Goal: Information Seeking & Learning: Find specific fact

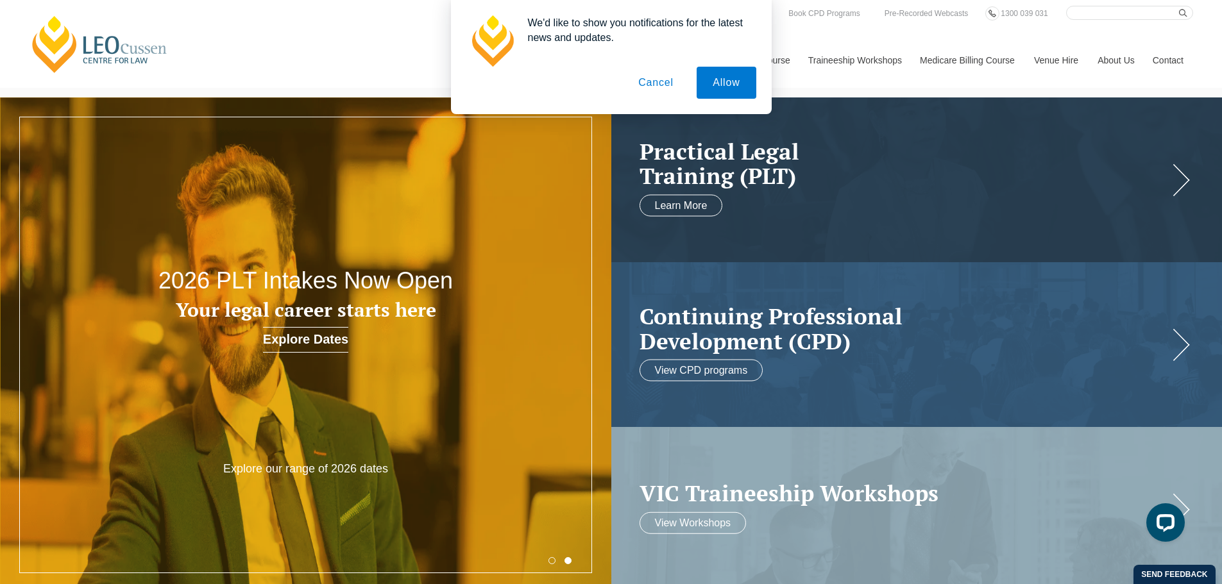
click at [650, 83] on button "Cancel" at bounding box center [655, 83] width 67 height 32
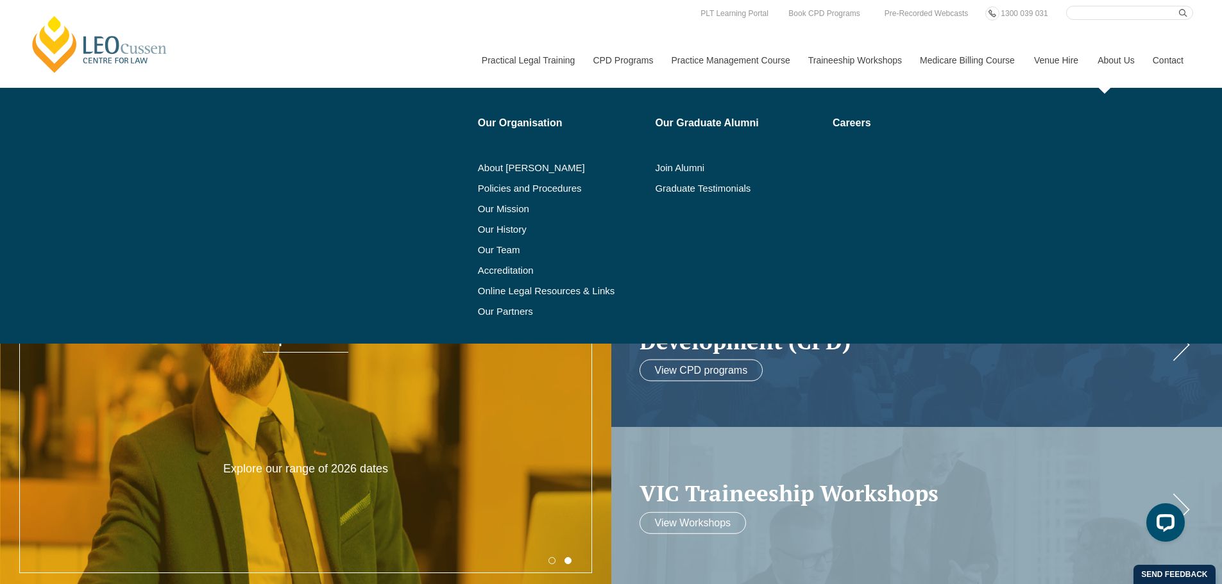
click at [1116, 58] on link "About Us" at bounding box center [1115, 60] width 55 height 55
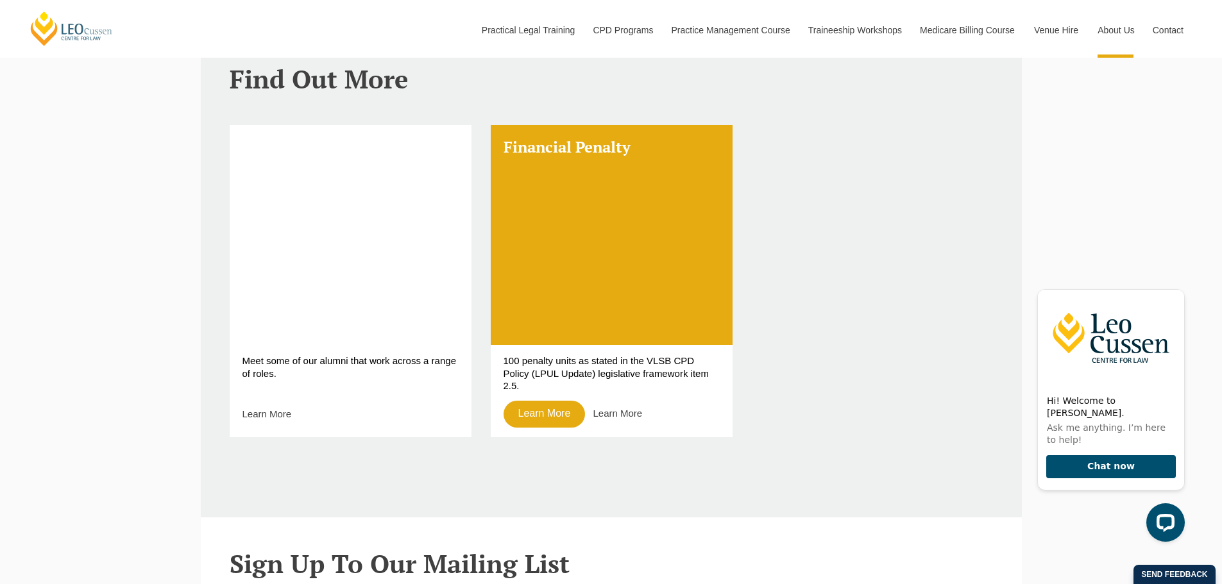
scroll to position [1026, 0]
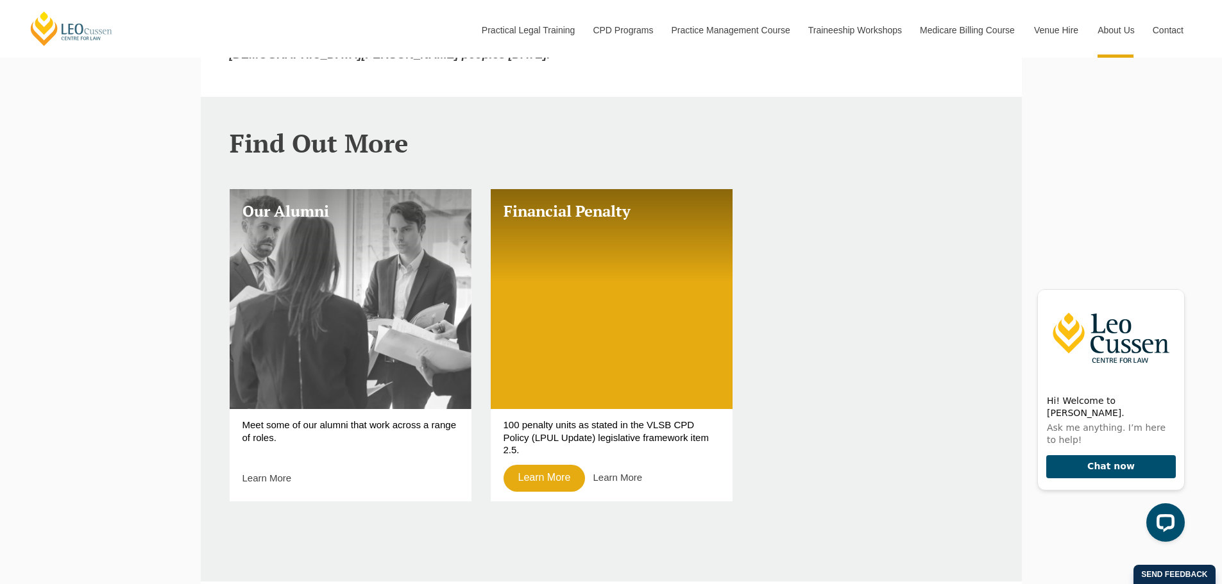
click at [315, 202] on h3 "Our Alumni" at bounding box center [351, 211] width 216 height 19
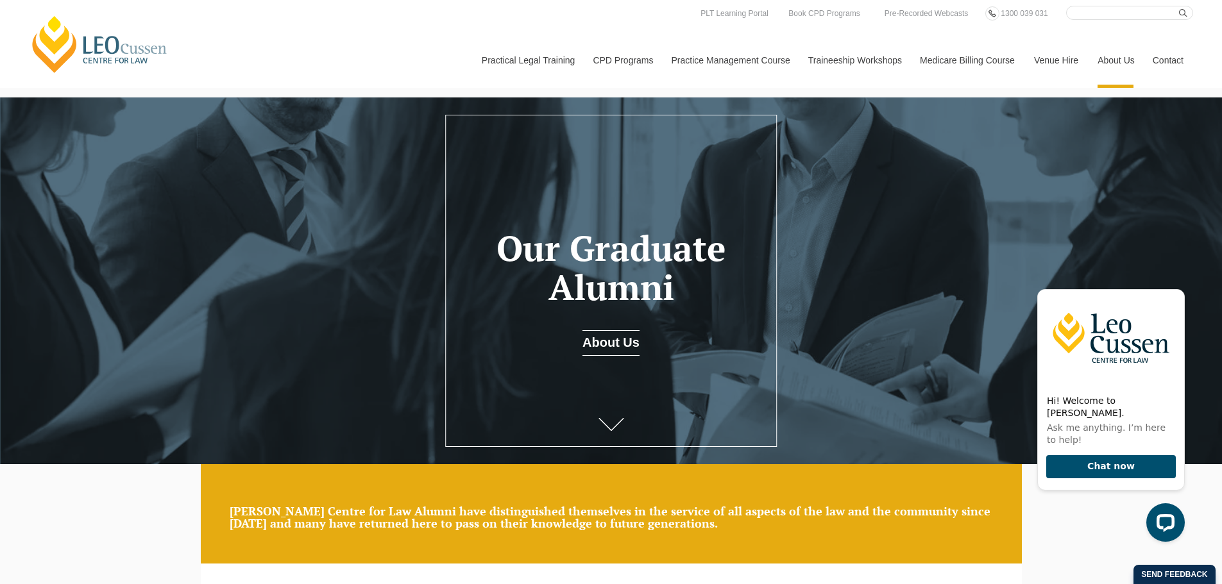
click at [1109, 10] on input "Search here" at bounding box center [1129, 13] width 127 height 14
type input "watson"
click at [1179, 6] on button "submit" at bounding box center [1186, 13] width 14 height 14
